Goal: Information Seeking & Learning: Learn about a topic

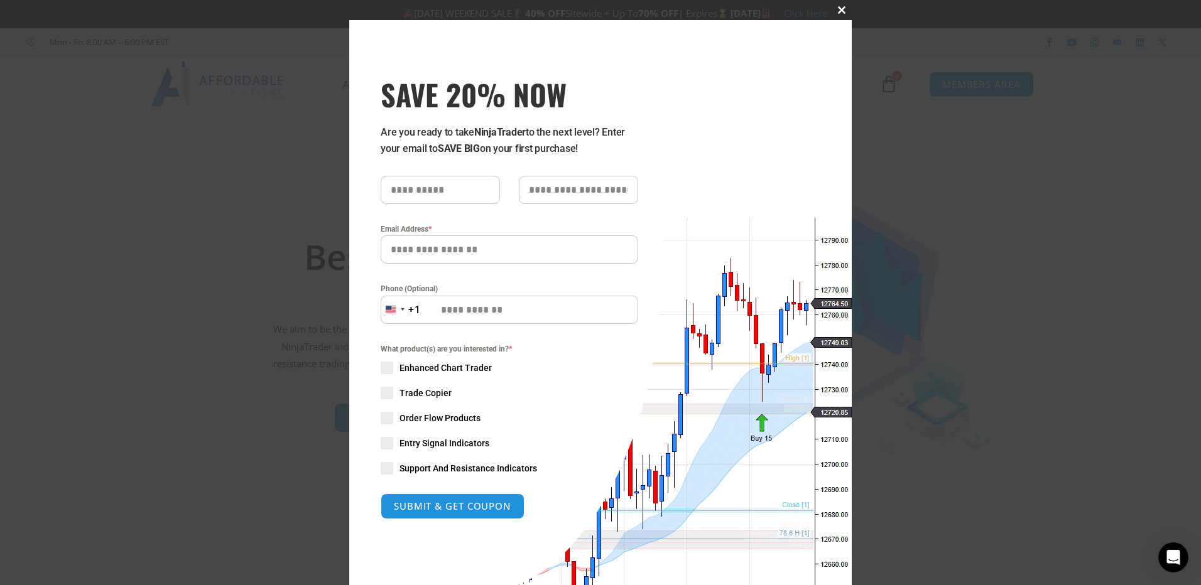
click at [837, 14] on button "Close this module" at bounding box center [842, 10] width 20 height 20
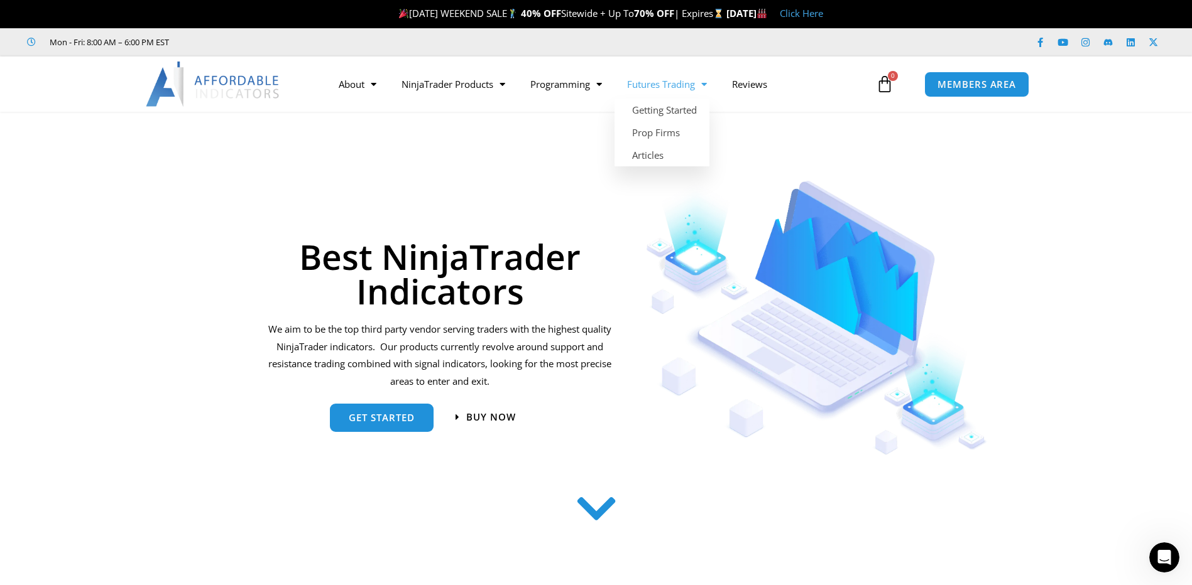
click at [696, 85] on link "Futures Trading" at bounding box center [666, 84] width 105 height 29
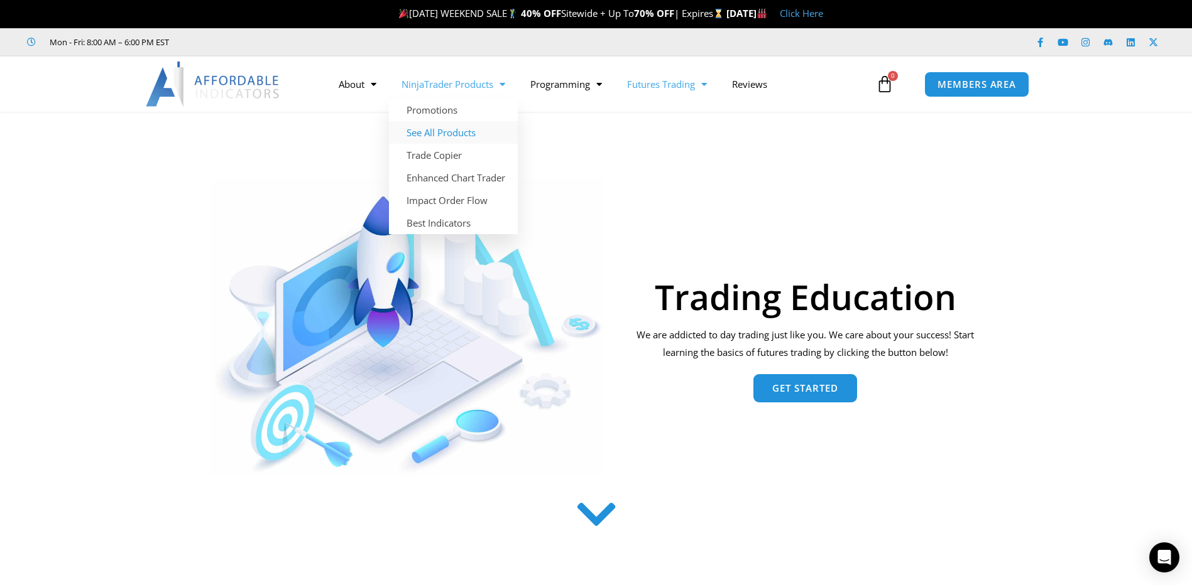
click at [473, 133] on link "See All Products" at bounding box center [453, 132] width 129 height 23
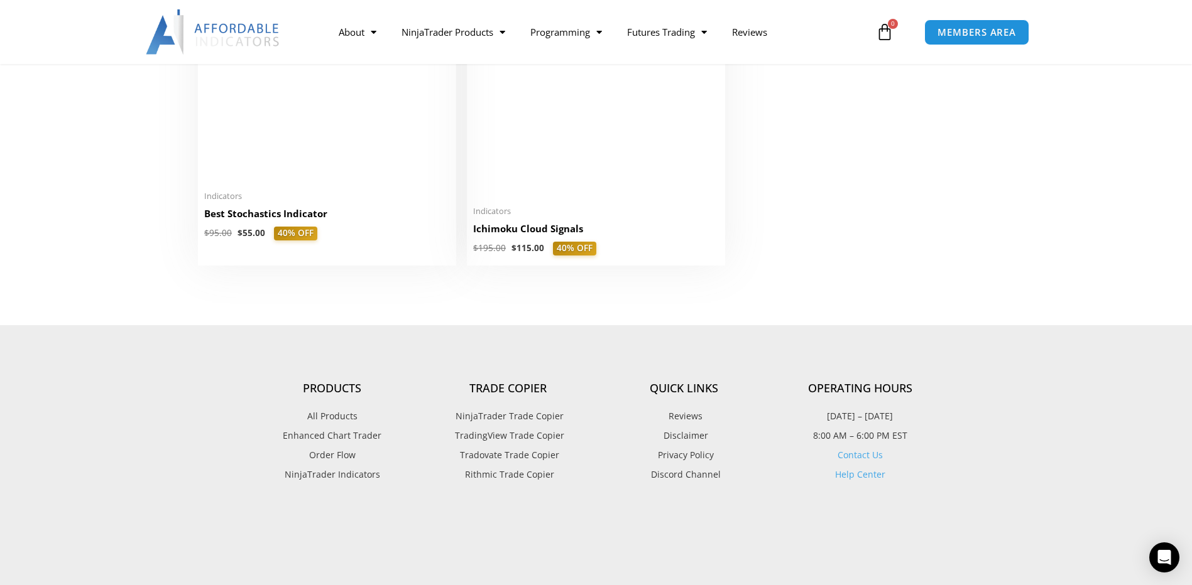
scroll to position [3015, 0]
